Goal: Navigation & Orientation: Find specific page/section

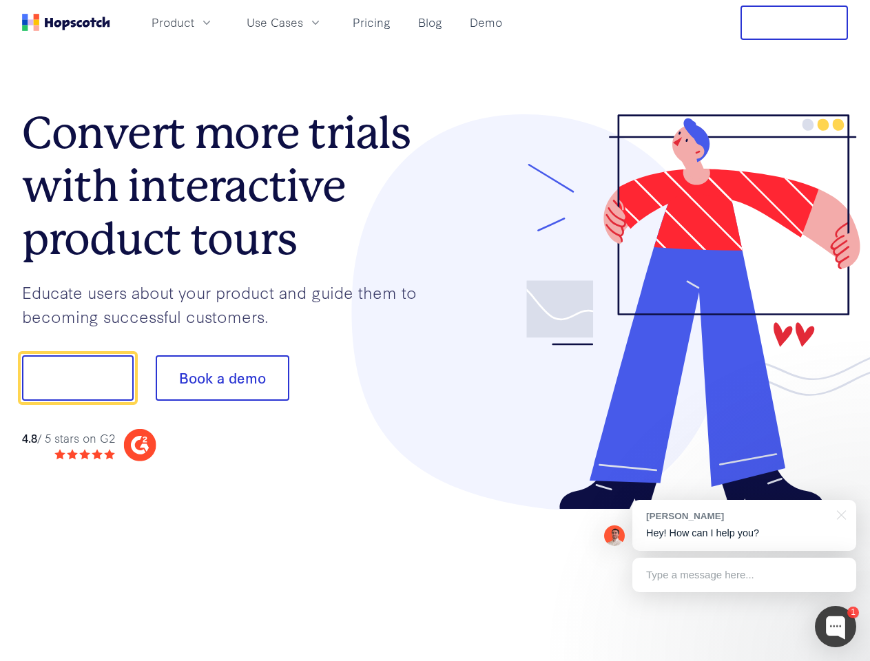
click at [435, 331] on div at bounding box center [641, 312] width 413 height 396
click at [194, 22] on span "Product" at bounding box center [173, 22] width 43 height 17
click at [303, 22] on span "Use Cases" at bounding box center [275, 22] width 56 height 17
click at [794, 23] on button "Free Trial" at bounding box center [793, 23] width 107 height 34
click at [77, 378] on button "Show me!" at bounding box center [78, 377] width 112 height 45
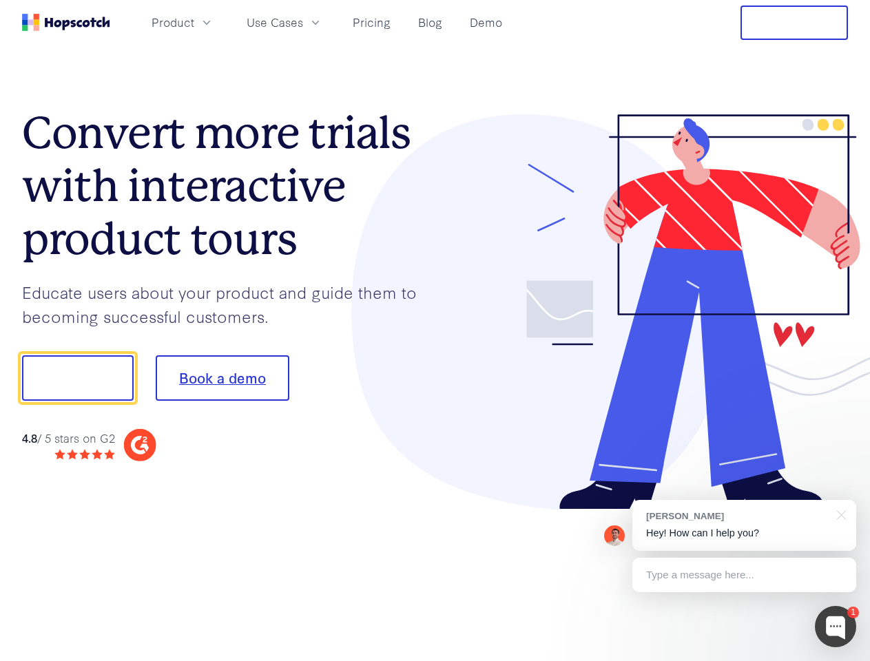
click at [222, 378] on button "Book a demo" at bounding box center [223, 377] width 134 height 45
click at [836, 627] on div at bounding box center [835, 626] width 41 height 41
click at [744, 526] on div "[PERSON_NAME] Hey! How can I help you?" at bounding box center [744, 525] width 224 height 51
click at [839, 661] on div "1 [PERSON_NAME] Hey! How can I help you? Type a message here... Free live chat …" at bounding box center [435, 661] width 870 height 0
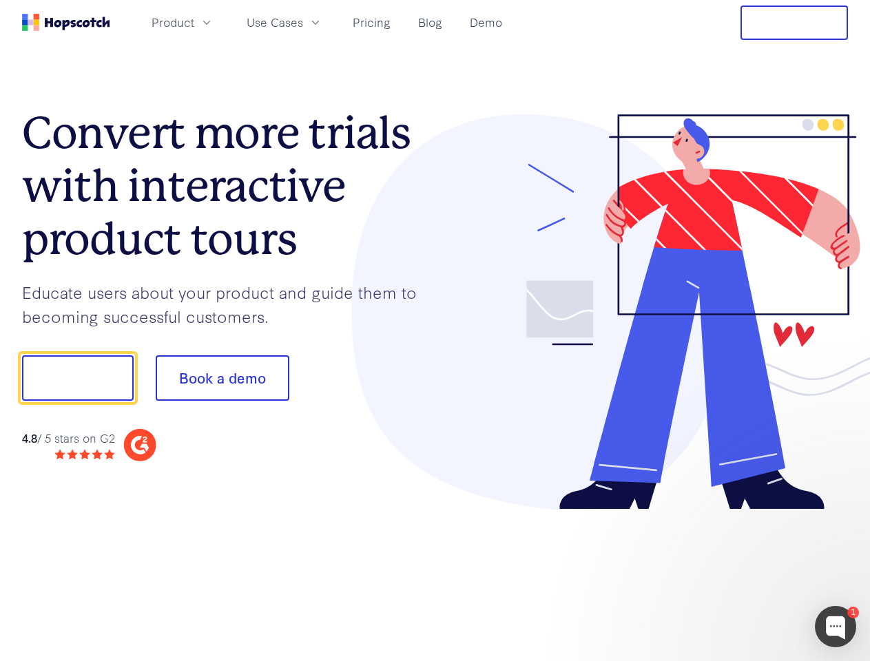
click at [744, 575] on div at bounding box center [727, 468] width 258 height 275
